Goal: Transaction & Acquisition: Purchase product/service

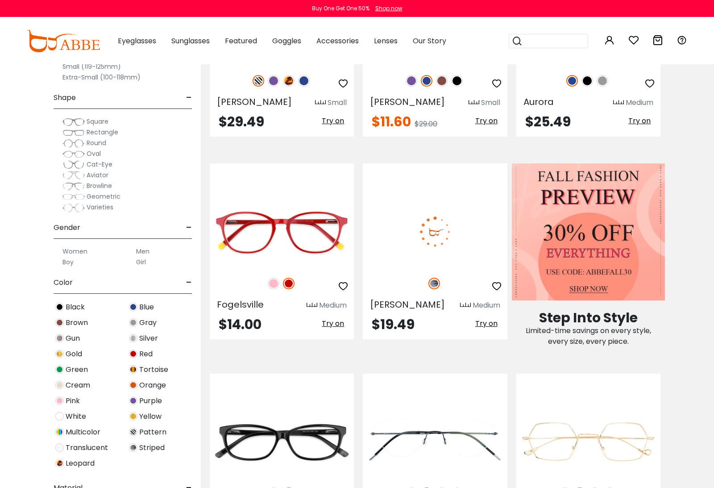
scroll to position [326, 0]
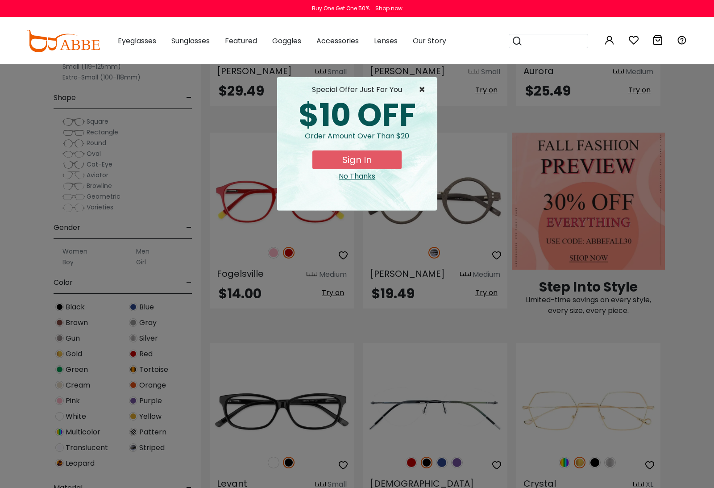
click at [421, 90] on span "×" at bounding box center [424, 89] width 11 height 11
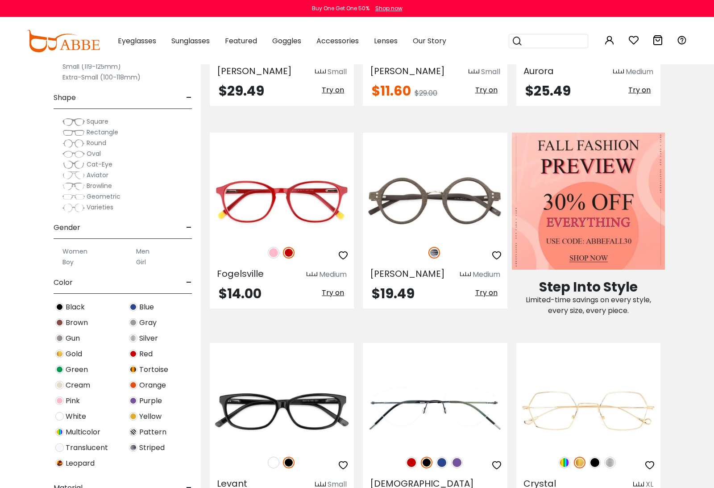
click at [73, 252] on label "Women" at bounding box center [74, 251] width 25 height 11
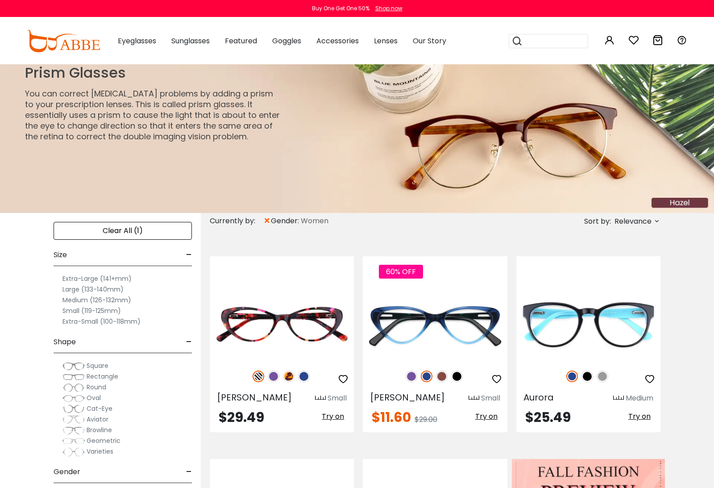
scroll to position [21, 0]
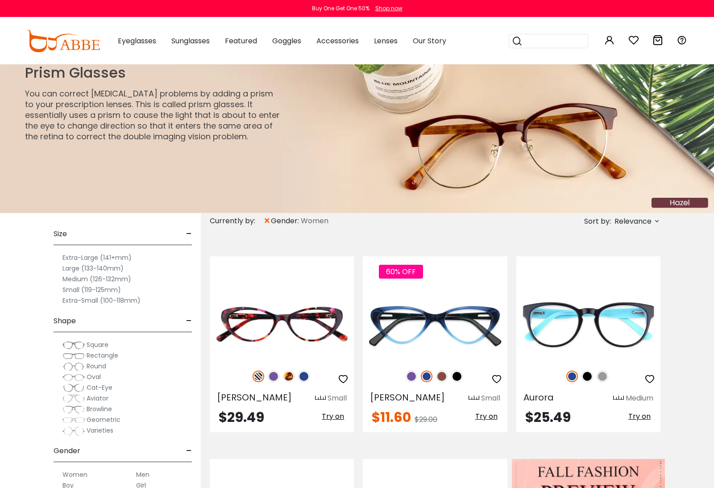
click at [118, 280] on label "Medium (126-132mm)" at bounding box center [96, 279] width 69 height 11
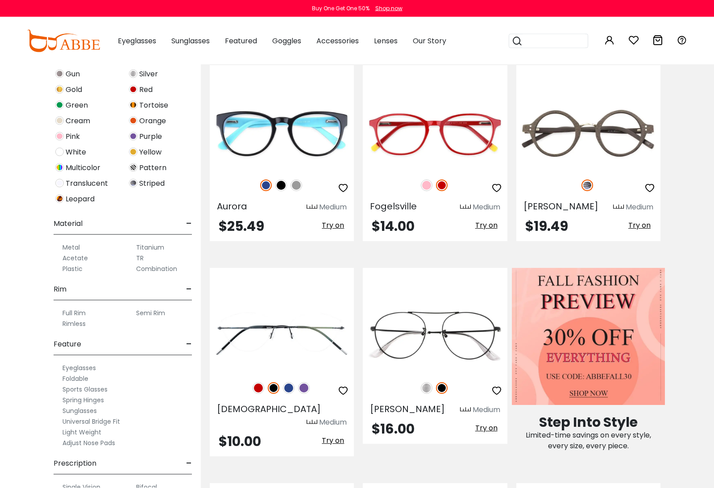
scroll to position [195, 0]
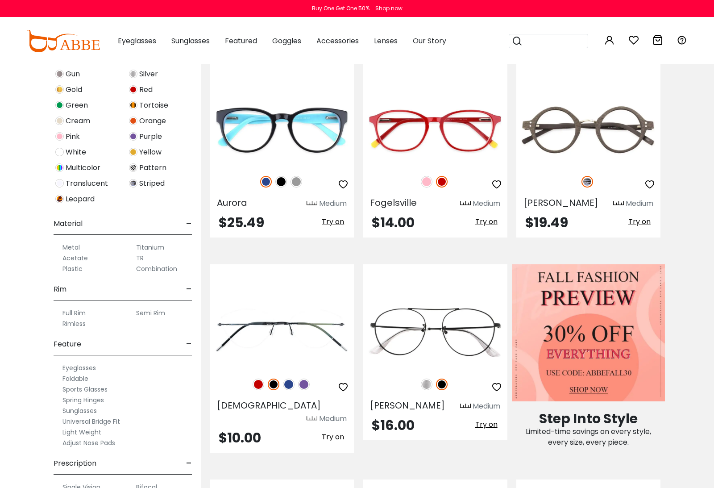
click at [88, 486] on label "Single Vision" at bounding box center [81, 487] width 38 height 11
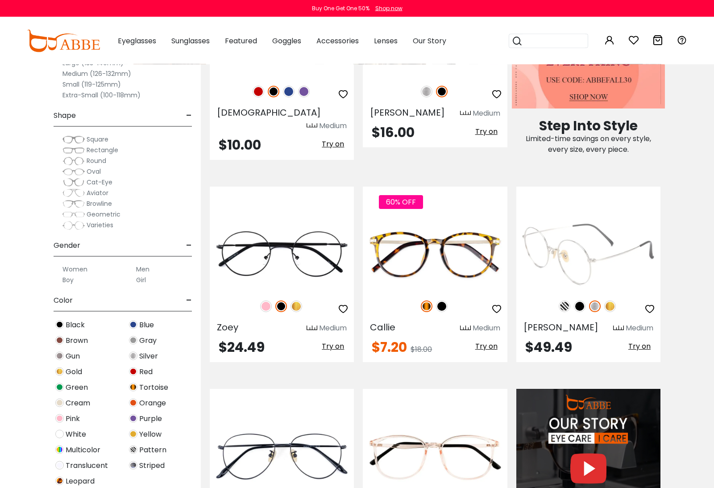
scroll to position [488, 0]
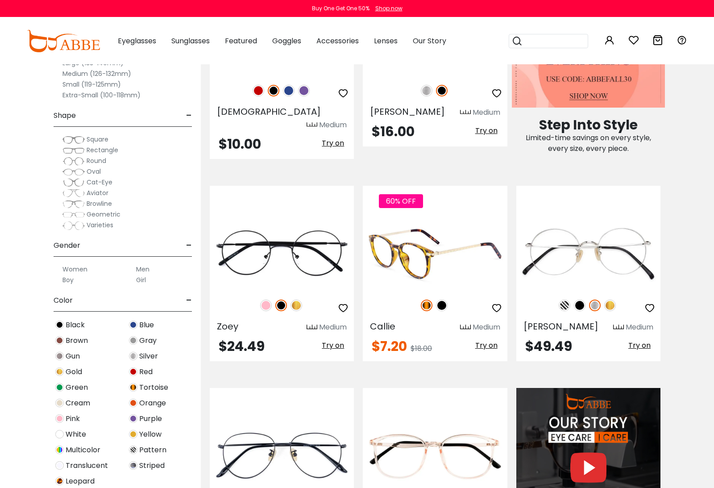
click at [444, 299] on img at bounding box center [442, 305] width 12 height 12
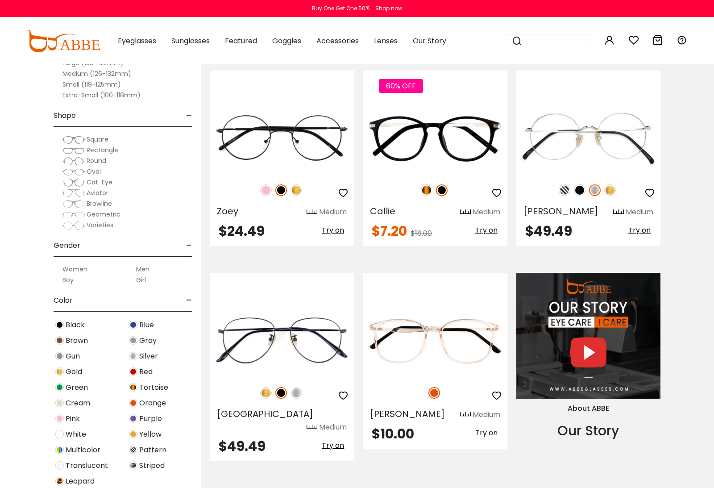
scroll to position [564, 0]
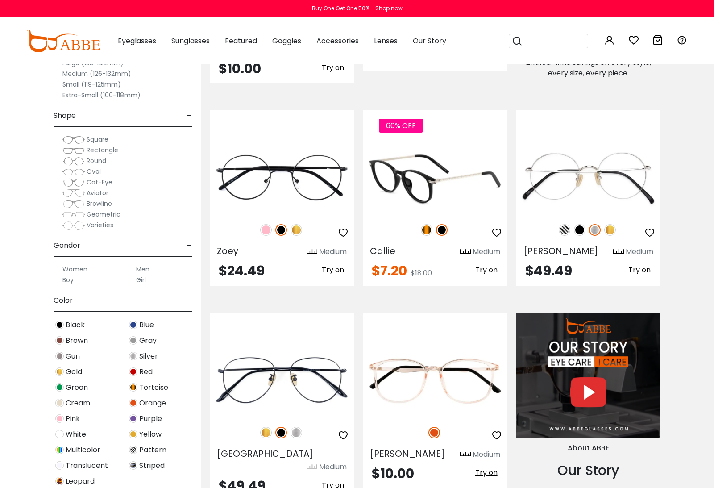
click at [433, 184] on img at bounding box center [435, 178] width 144 height 72
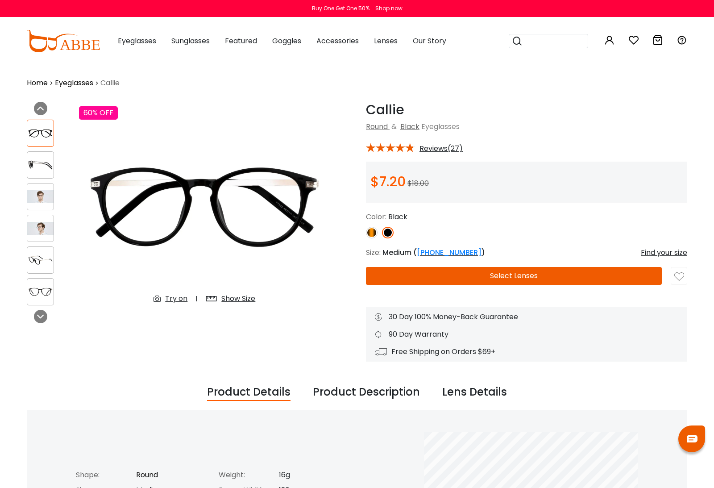
click at [371, 233] on img at bounding box center [372, 233] width 12 height 12
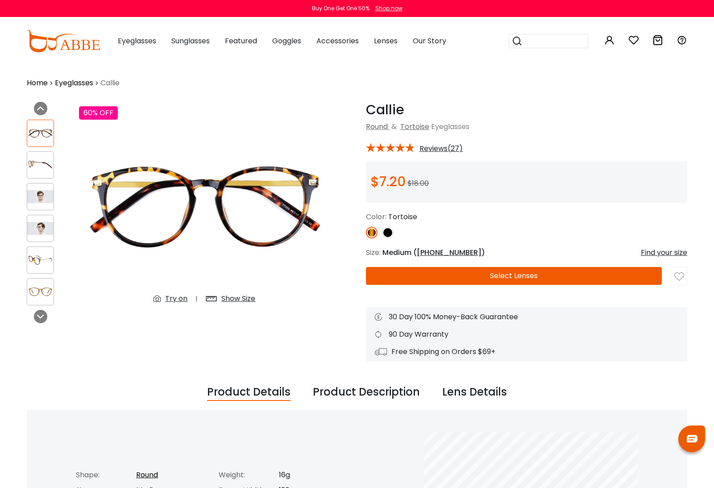
click at [40, 168] on img at bounding box center [40, 164] width 26 height 13
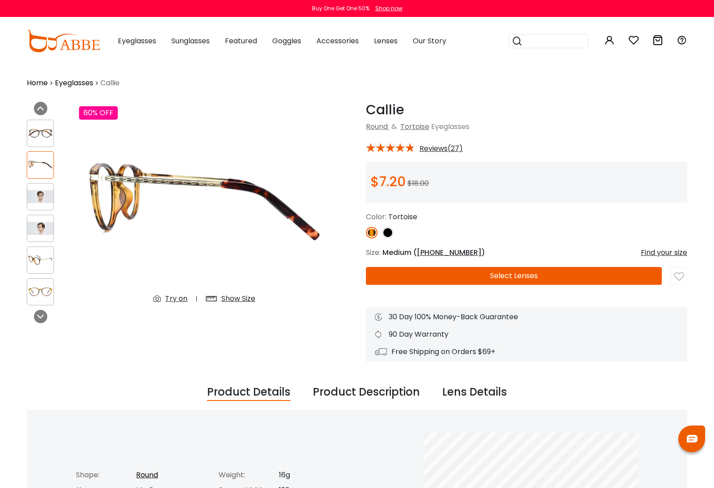
click at [42, 194] on img at bounding box center [40, 196] width 26 height 13
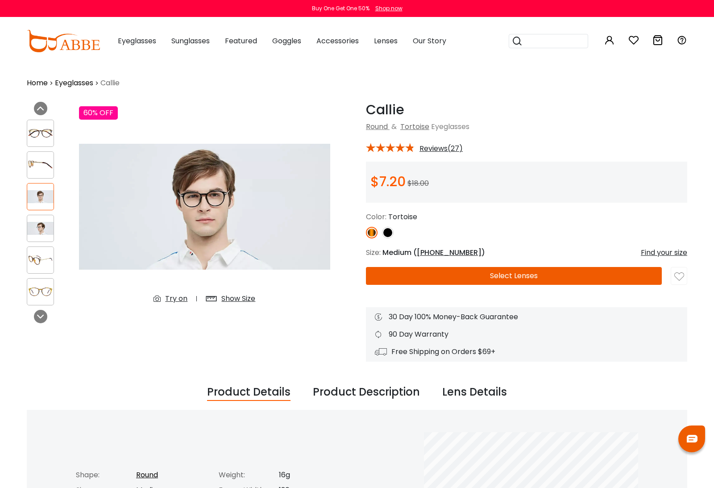
click at [45, 225] on img at bounding box center [40, 228] width 26 height 13
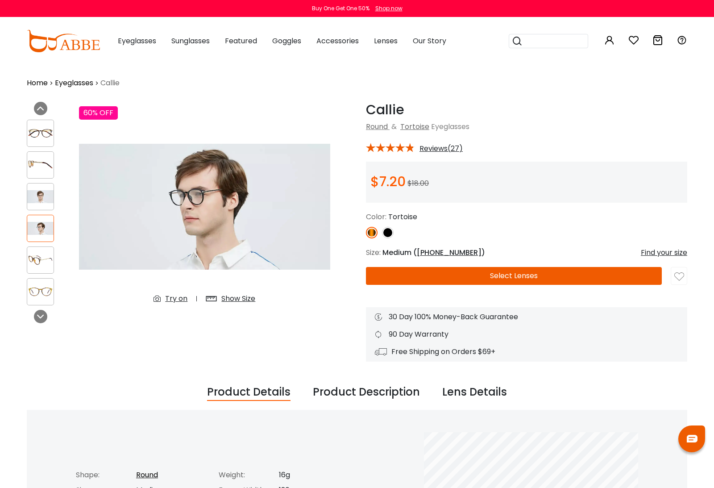
click at [50, 256] on img at bounding box center [40, 259] width 26 height 13
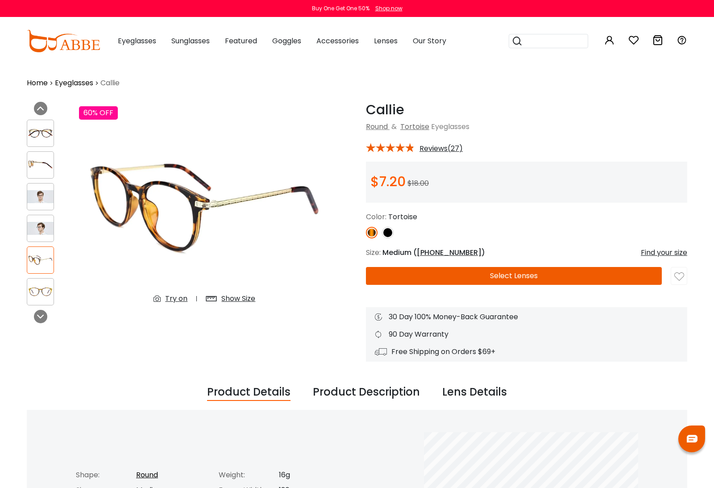
click at [45, 290] on img at bounding box center [40, 291] width 26 height 13
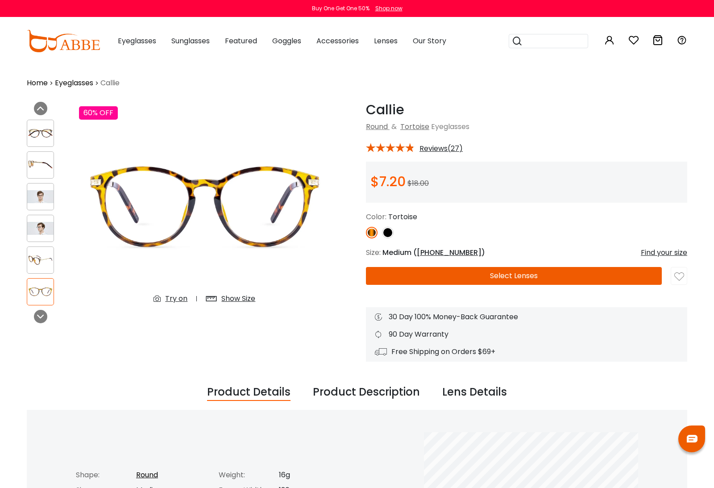
click at [409, 280] on button "Select Lenses" at bounding box center [514, 276] width 296 height 18
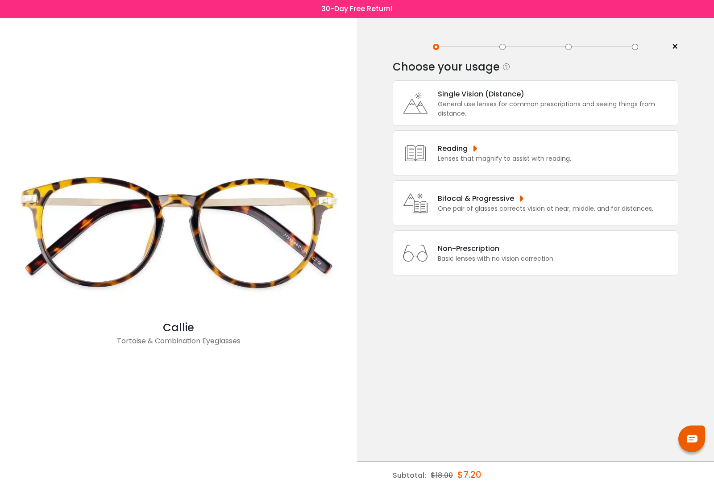
click at [507, 111] on div "General use lenses for common prescriptions and seeing things from distance." at bounding box center [556, 109] width 236 height 19
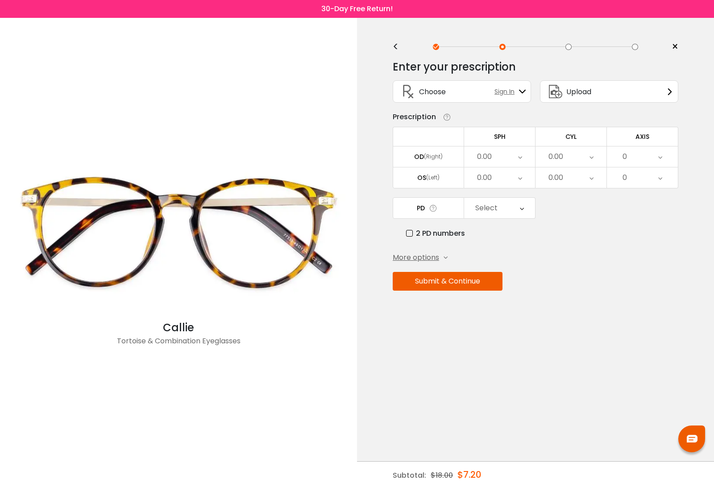
click at [417, 257] on span "More options" at bounding box center [416, 257] width 46 height 11
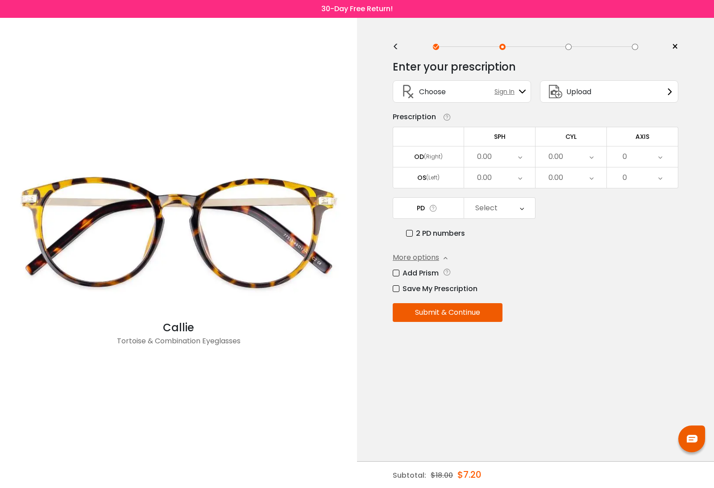
click at [397, 275] on label "Add Prism" at bounding box center [416, 272] width 46 height 11
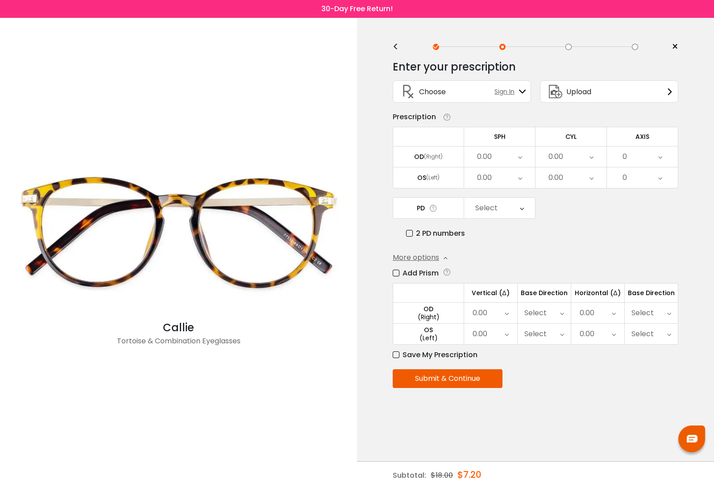
click at [611, 314] on div "0.00" at bounding box center [597, 313] width 53 height 21
click at [600, 233] on div "2 PD numbers" at bounding box center [542, 233] width 272 height 11
click at [511, 171] on div "0.00" at bounding box center [499, 177] width 71 height 21
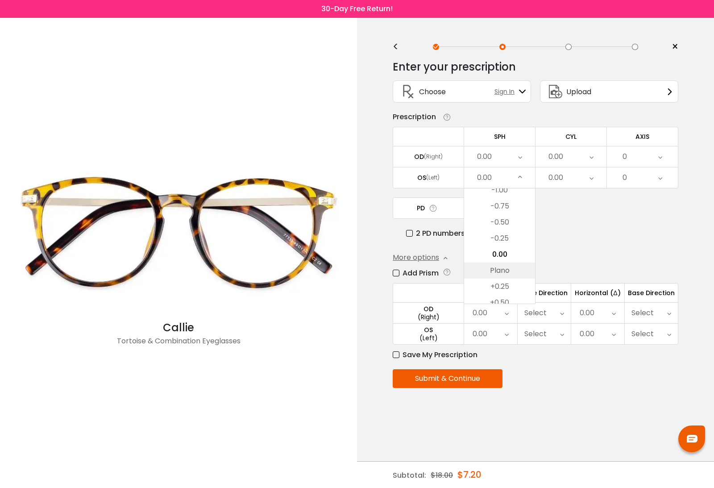
click at [497, 273] on li "Plano" at bounding box center [499, 270] width 71 height 16
click at [512, 163] on div "0.00" at bounding box center [499, 156] width 71 height 21
click at [501, 247] on li "Plano" at bounding box center [499, 249] width 71 height 16
click at [609, 311] on div "0.00" at bounding box center [597, 313] width 53 height 21
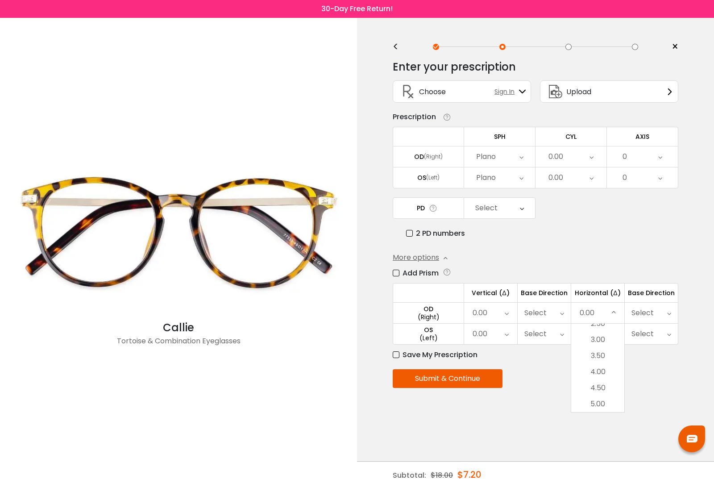
scroll to position [88, 0]
click at [601, 256] on div "More options Add Prism Vertical (Δ) Base Direction Horizontal (Δ) Base Directio…" at bounding box center [536, 306] width 286 height 108
